Goal: Information Seeking & Learning: Find specific fact

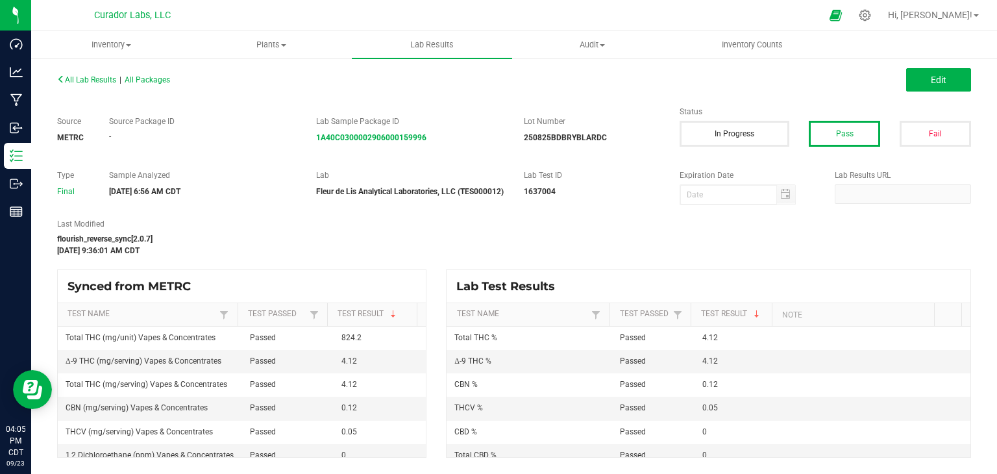
scroll to position [260, 0]
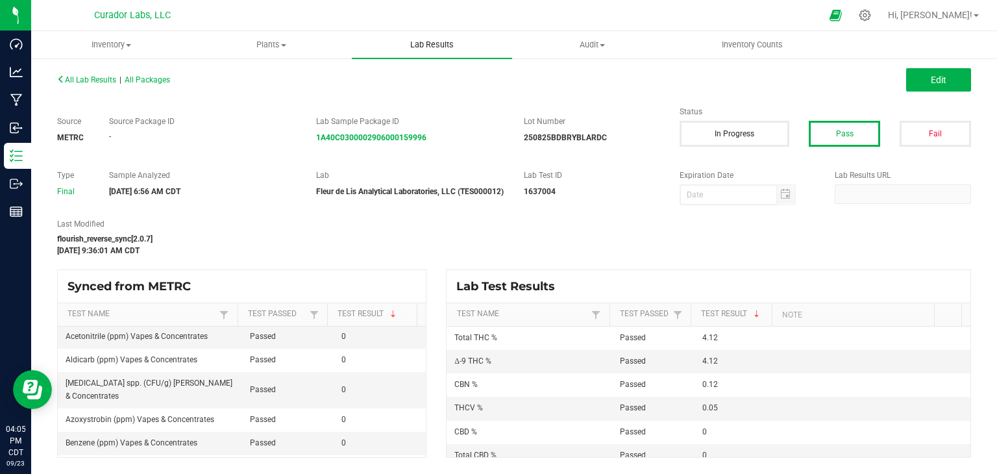
click at [429, 37] on uib-tab-heading "Lab Results" at bounding box center [432, 44] width 160 height 27
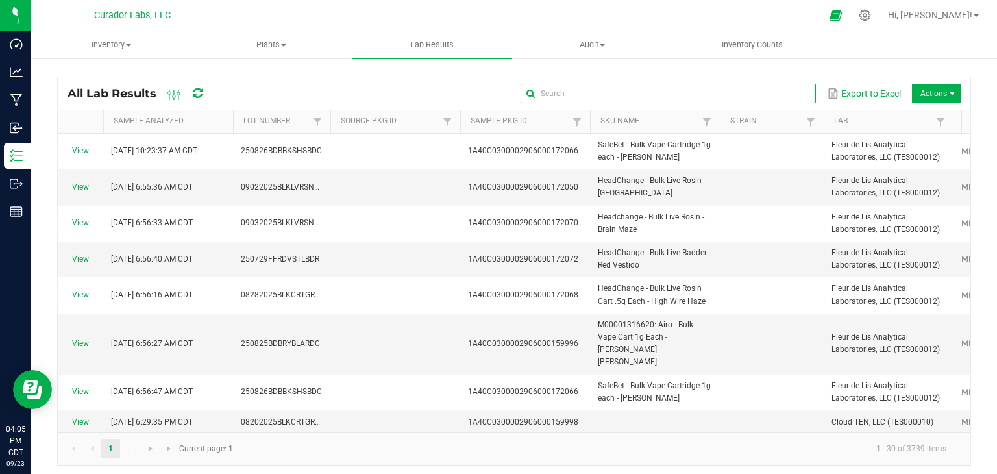
click at [779, 101] on input "text" at bounding box center [668, 93] width 295 height 19
type input "[PERSON_NAME]"
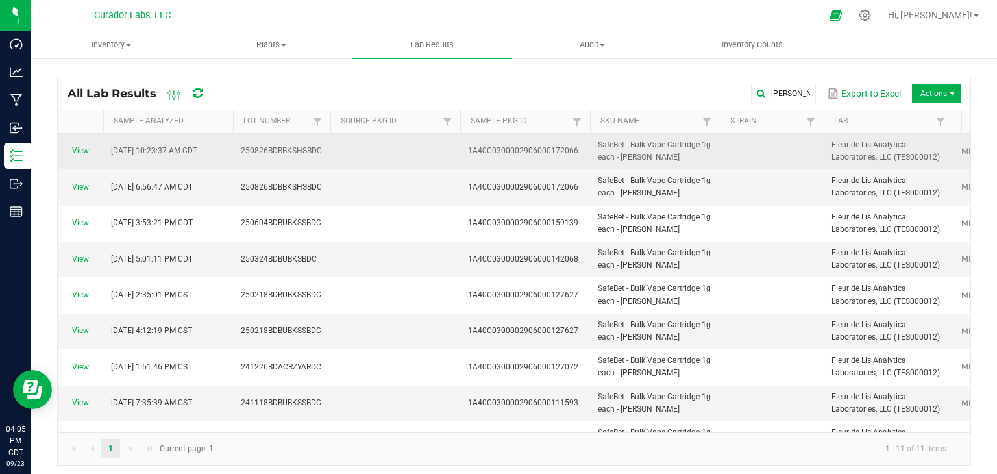
click at [77, 149] on link "View" at bounding box center [80, 150] width 17 height 9
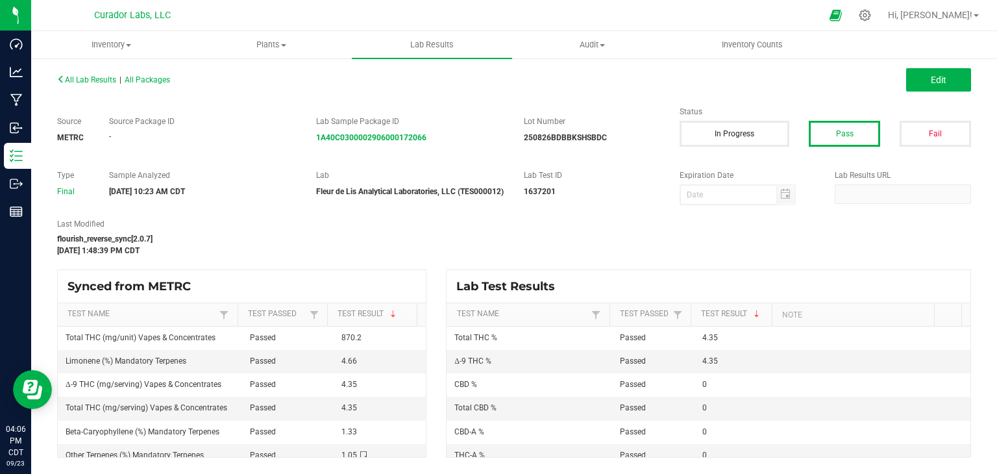
scroll to position [1, 0]
drag, startPoint x: 322, startPoint y: 171, endPoint x: 377, endPoint y: 286, distance: 126.6
click at [378, 279] on div "All Lab Results | All Packages Edit Source METRC Source Package ID - Lab Sample…" at bounding box center [514, 264] width 914 height 388
click at [375, 284] on div "Synced from METRC" at bounding box center [242, 286] width 368 height 32
click at [386, 256] on div "[DATE] 1:48:39 PM CDT" at bounding box center [358, 251] width 603 height 12
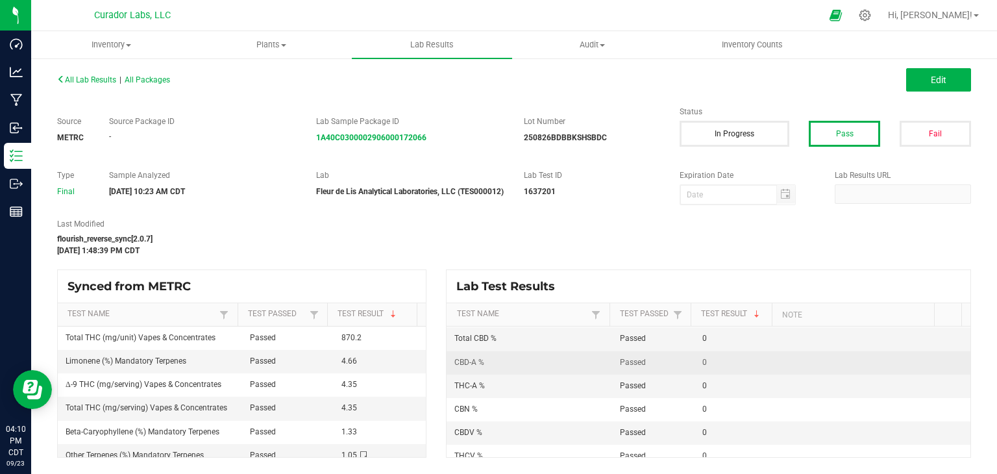
scroll to position [78, 0]
